Goal: Task Accomplishment & Management: Use online tool/utility

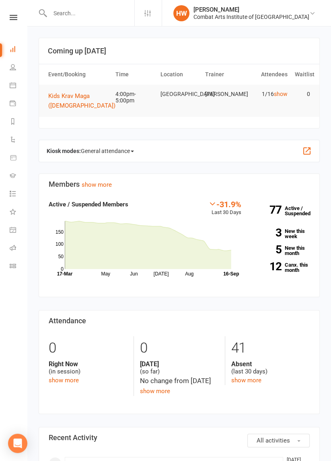
click at [11, 27] on div "Clubworx" at bounding box center [13, 28] width 27 height 26
click at [15, 16] on icon at bounding box center [14, 17] width 8 height 5
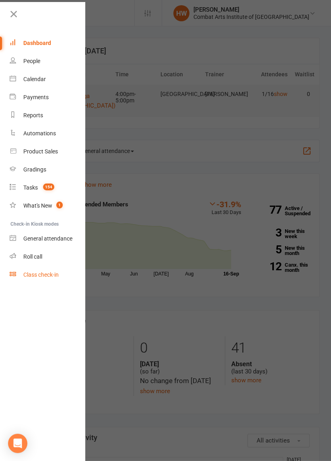
click at [34, 277] on div "Class check-in" at bounding box center [40, 275] width 35 height 6
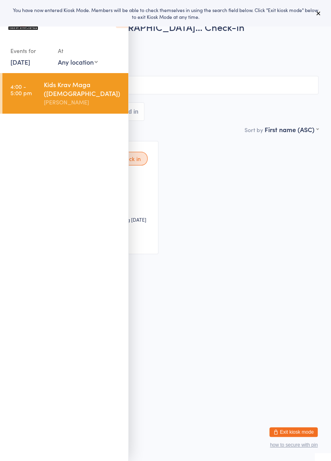
click at [247, 340] on html "You have now entered Kiosk Mode. Members will be able to check themselves in us…" at bounding box center [165, 230] width 331 height 461
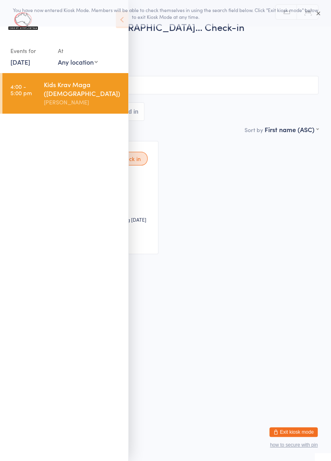
click at [318, 13] on icon at bounding box center [318, 13] width 6 height 6
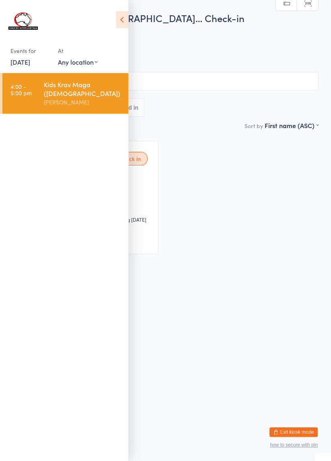
click at [121, 21] on icon at bounding box center [122, 19] width 12 height 17
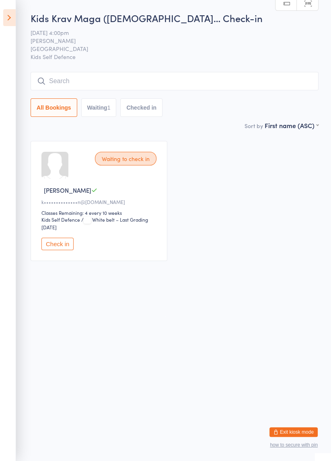
click at [11, 21] on icon at bounding box center [9, 17] width 12 height 17
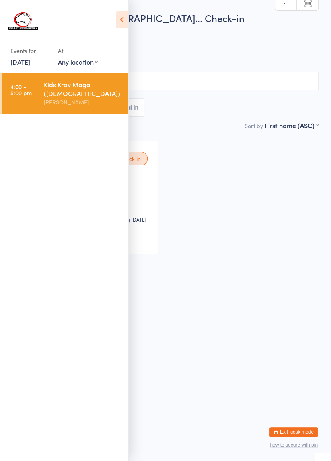
click at [29, 60] on link "[DATE]" at bounding box center [20, 61] width 20 height 9
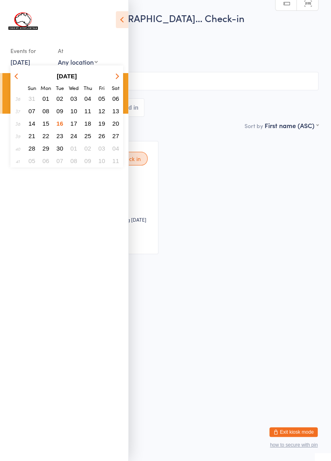
click at [63, 115] on button "09" at bounding box center [59, 111] width 12 height 11
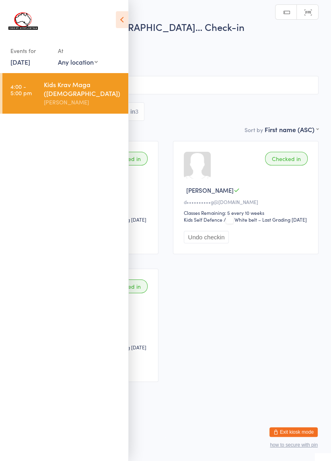
click at [117, 25] on icon at bounding box center [122, 19] width 12 height 17
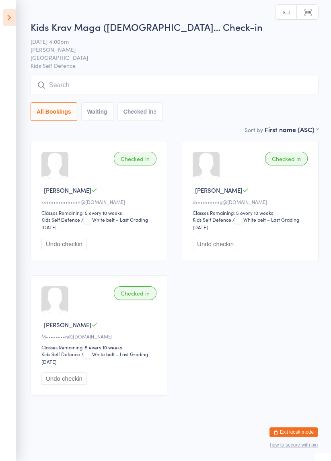
click at [12, 23] on icon at bounding box center [9, 17] width 12 height 17
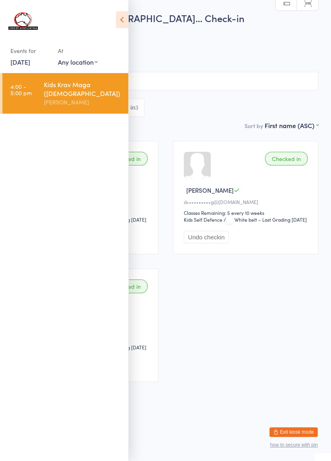
click at [30, 62] on link "[DATE]" at bounding box center [20, 61] width 20 height 9
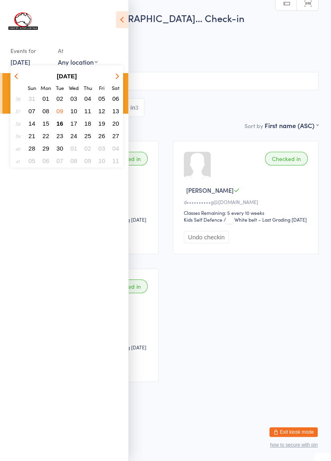
click at [62, 125] on span "16" at bounding box center [59, 123] width 7 height 7
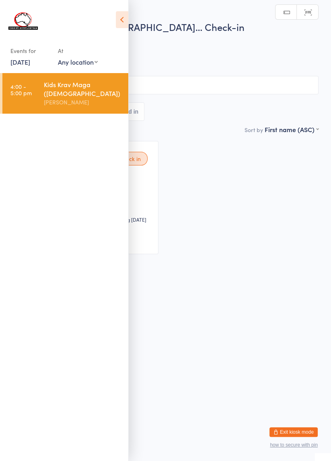
click at [213, 209] on div "Waiting to check in Grace [PERSON_NAME]••••••••••••••n@[DOMAIN_NAME] Classes Re…" at bounding box center [165, 198] width 320 height 128
click at [123, 20] on icon at bounding box center [122, 19] width 12 height 17
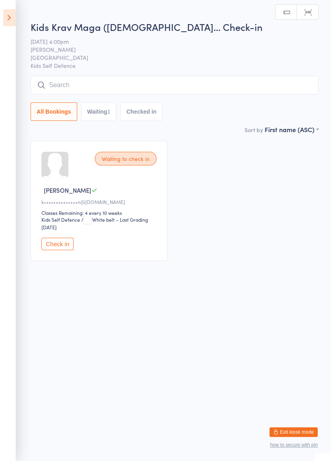
click at [136, 88] on input "search" at bounding box center [175, 85] width 288 height 18
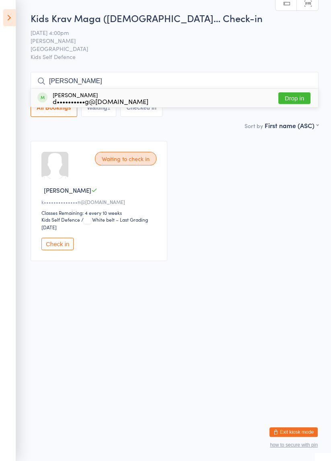
type input "[PERSON_NAME]"
click at [298, 95] on button "Drop in" at bounding box center [294, 98] width 32 height 12
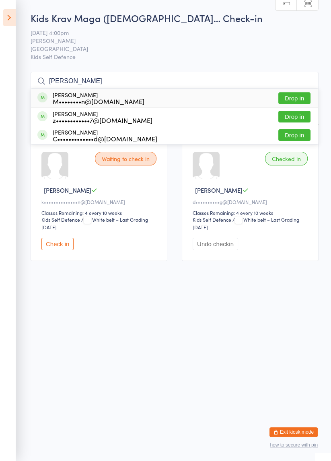
type input "[PERSON_NAME]"
click at [297, 100] on button "Drop in" at bounding box center [294, 98] width 32 height 12
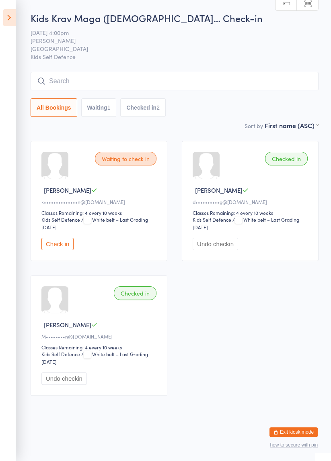
click at [61, 248] on button "Check in" at bounding box center [57, 244] width 32 height 12
click at [123, 83] on input "search" at bounding box center [175, 81] width 288 height 18
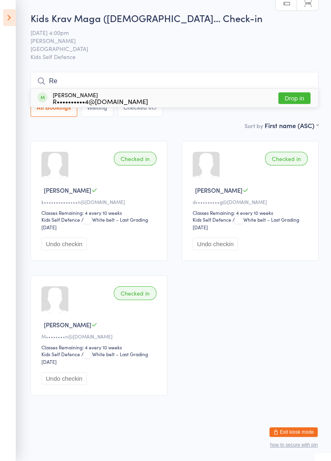
type input "R"
